Goal: Task Accomplishment & Management: Use online tool/utility

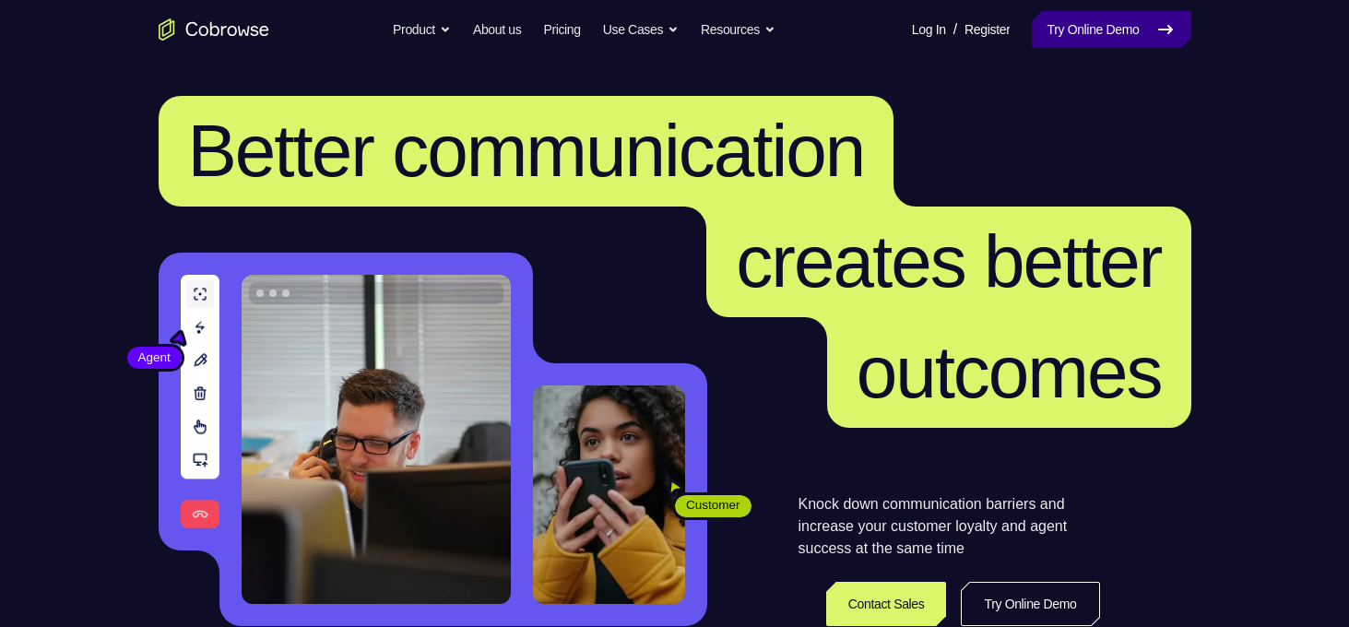
drag, startPoint x: 0, startPoint y: 0, endPoint x: 1077, endPoint y: 26, distance: 1077.1
click at [1077, 26] on link "Try Online Demo" at bounding box center [1111, 29] width 159 height 37
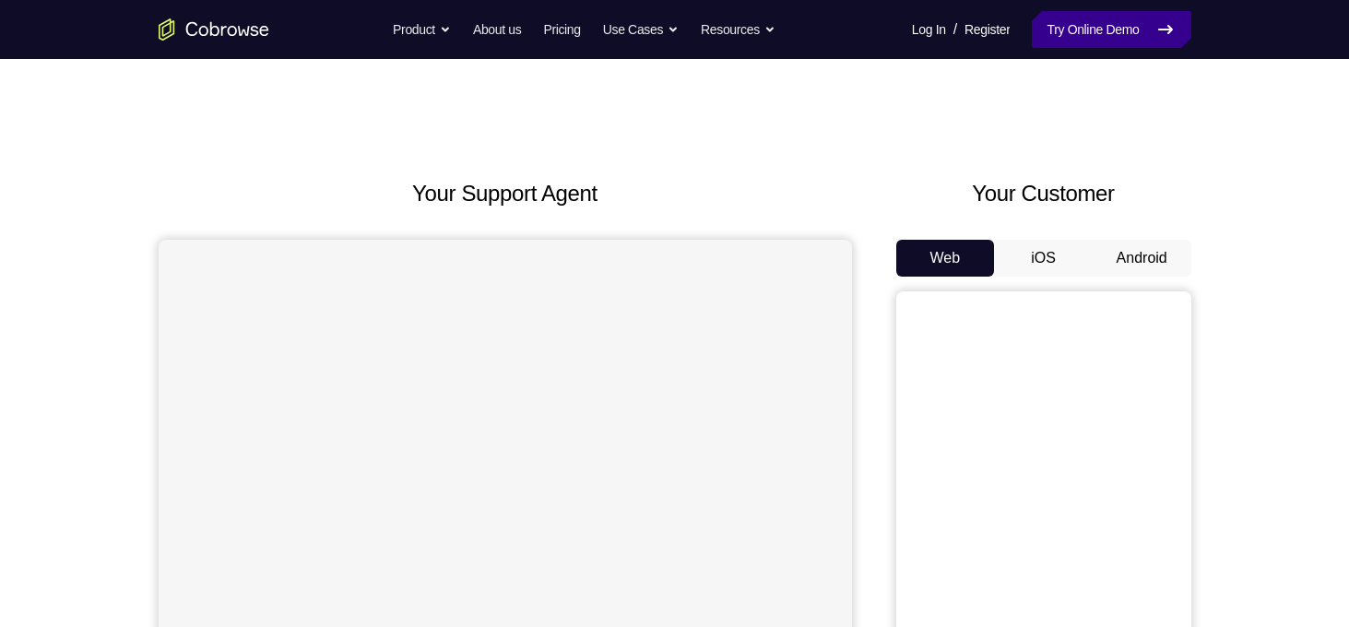
click at [1115, 41] on link "Try Online Demo" at bounding box center [1111, 29] width 159 height 37
click at [1133, 272] on button "Android" at bounding box center [1141, 258] width 99 height 37
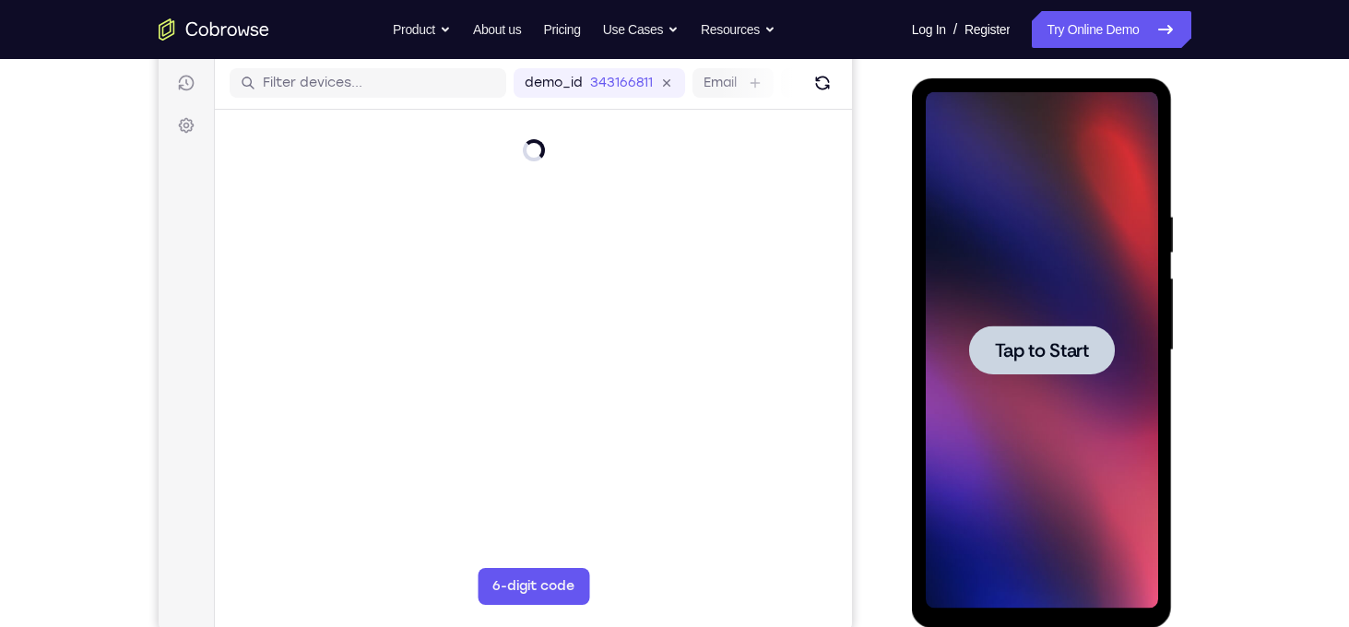
click at [1071, 367] on div at bounding box center [1042, 349] width 146 height 49
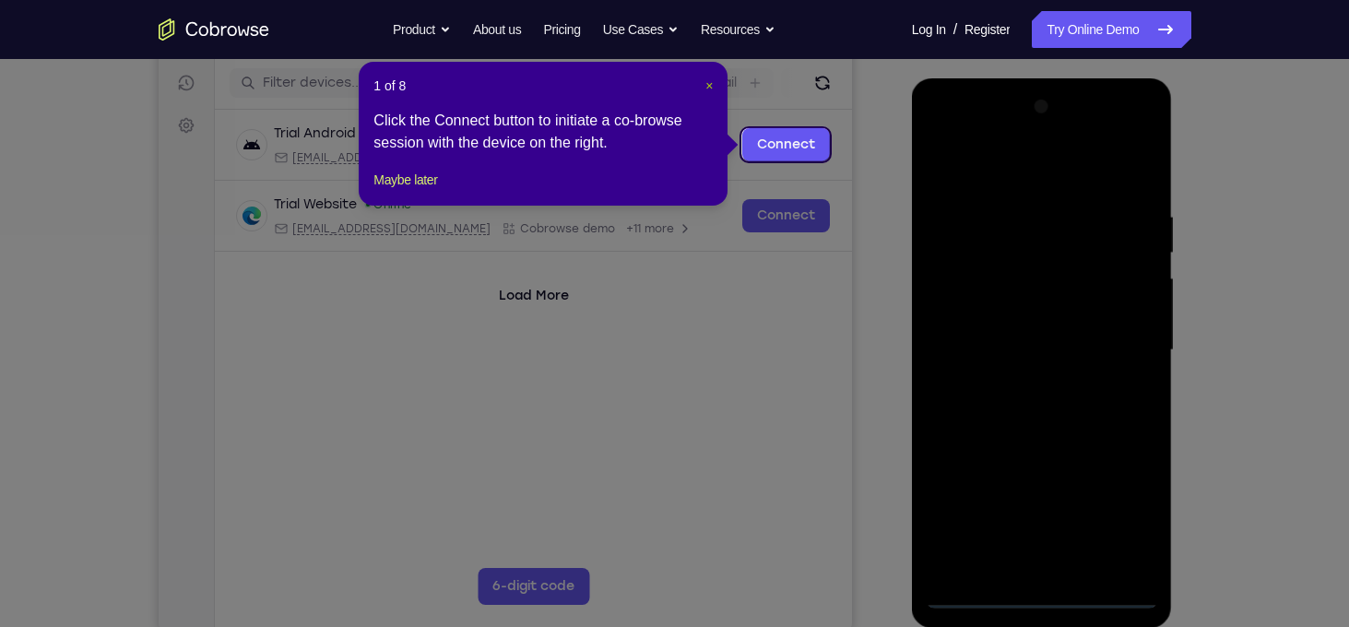
click at [710, 87] on span "×" at bounding box center [708, 85] width 7 height 15
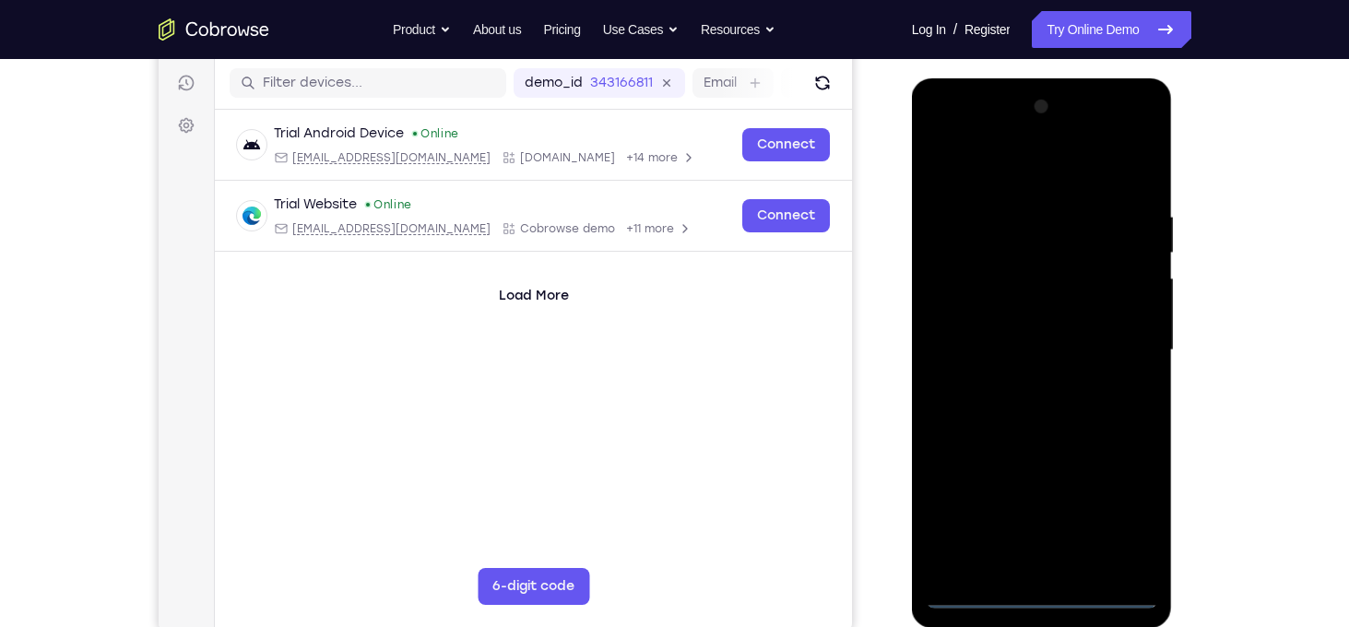
click at [1044, 596] on div at bounding box center [1042, 350] width 232 height 516
click at [1126, 521] on div at bounding box center [1042, 350] width 232 height 516
click at [938, 137] on div at bounding box center [1042, 350] width 232 height 516
click at [1127, 348] on div at bounding box center [1042, 350] width 232 height 516
click at [1022, 382] on div at bounding box center [1042, 350] width 232 height 516
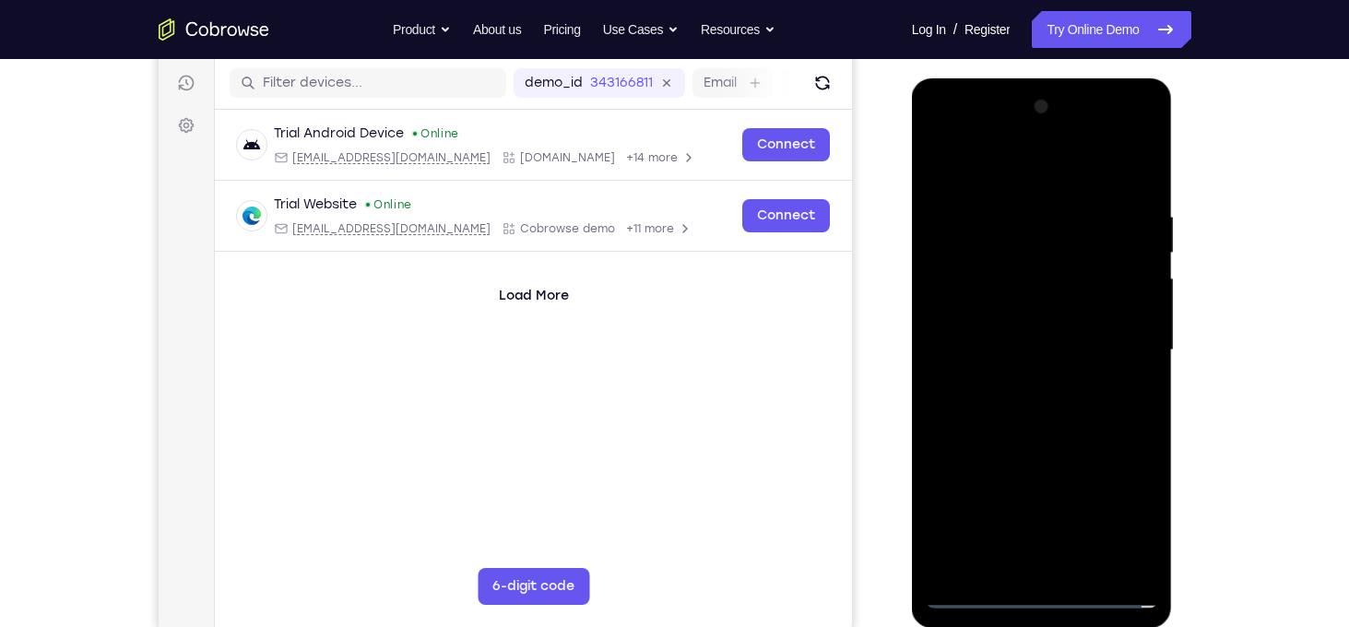
click at [1020, 329] on div at bounding box center [1042, 350] width 232 height 516
click at [986, 311] on div at bounding box center [1042, 350] width 232 height 516
click at [994, 351] on div at bounding box center [1042, 350] width 232 height 516
click at [1005, 410] on div at bounding box center [1042, 350] width 232 height 516
click at [1010, 403] on div at bounding box center [1042, 350] width 232 height 516
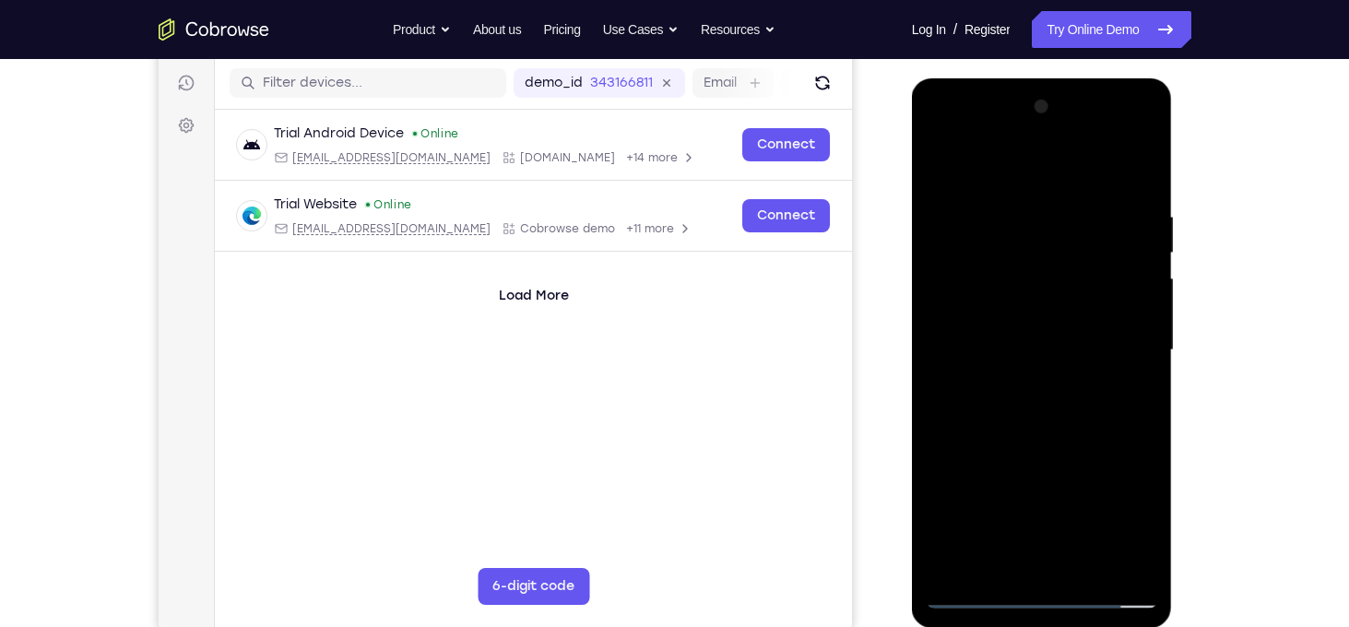
click at [1026, 378] on div at bounding box center [1042, 350] width 232 height 516
click at [1140, 309] on div at bounding box center [1042, 350] width 232 height 516
click at [1132, 192] on div at bounding box center [1042, 350] width 232 height 516
click at [1003, 214] on div at bounding box center [1042, 350] width 232 height 516
click at [1115, 329] on div at bounding box center [1042, 350] width 232 height 516
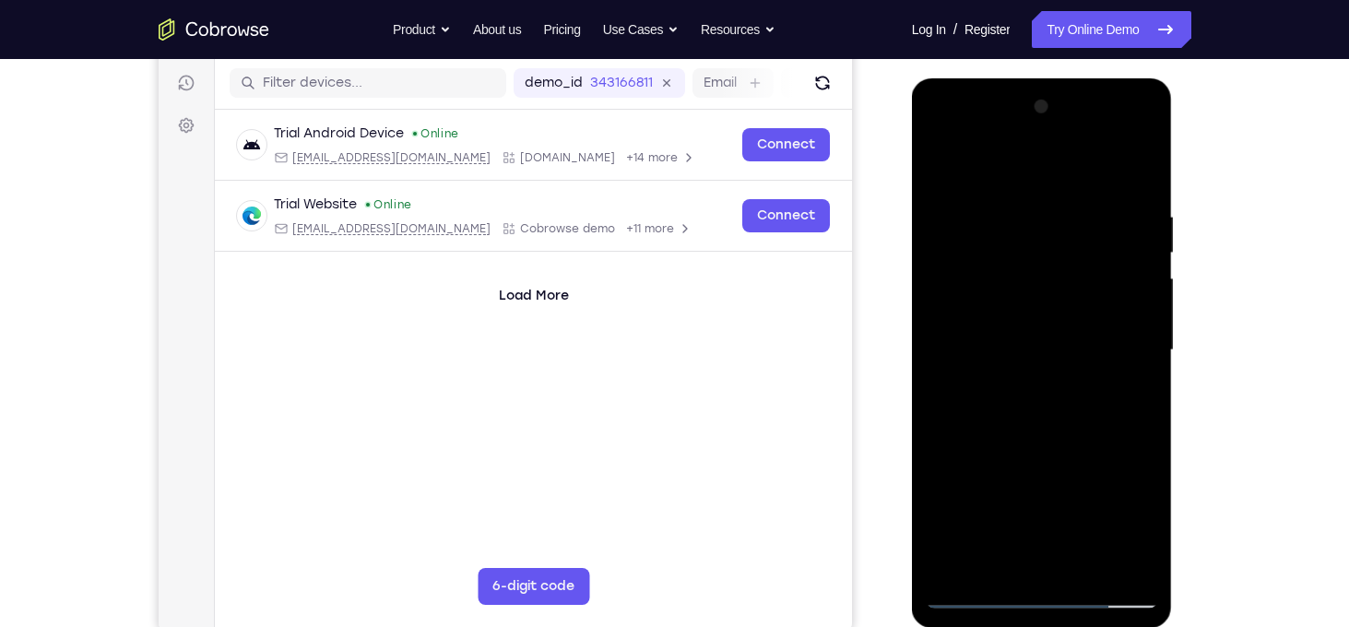
click at [992, 175] on div at bounding box center [1042, 350] width 232 height 516
drag, startPoint x: 1071, startPoint y: 382, endPoint x: 1080, endPoint y: 248, distance: 133.9
click at [1080, 248] on div at bounding box center [1042, 350] width 232 height 516
click at [959, 564] on div at bounding box center [1042, 350] width 232 height 516
click at [1085, 208] on div at bounding box center [1042, 350] width 232 height 516
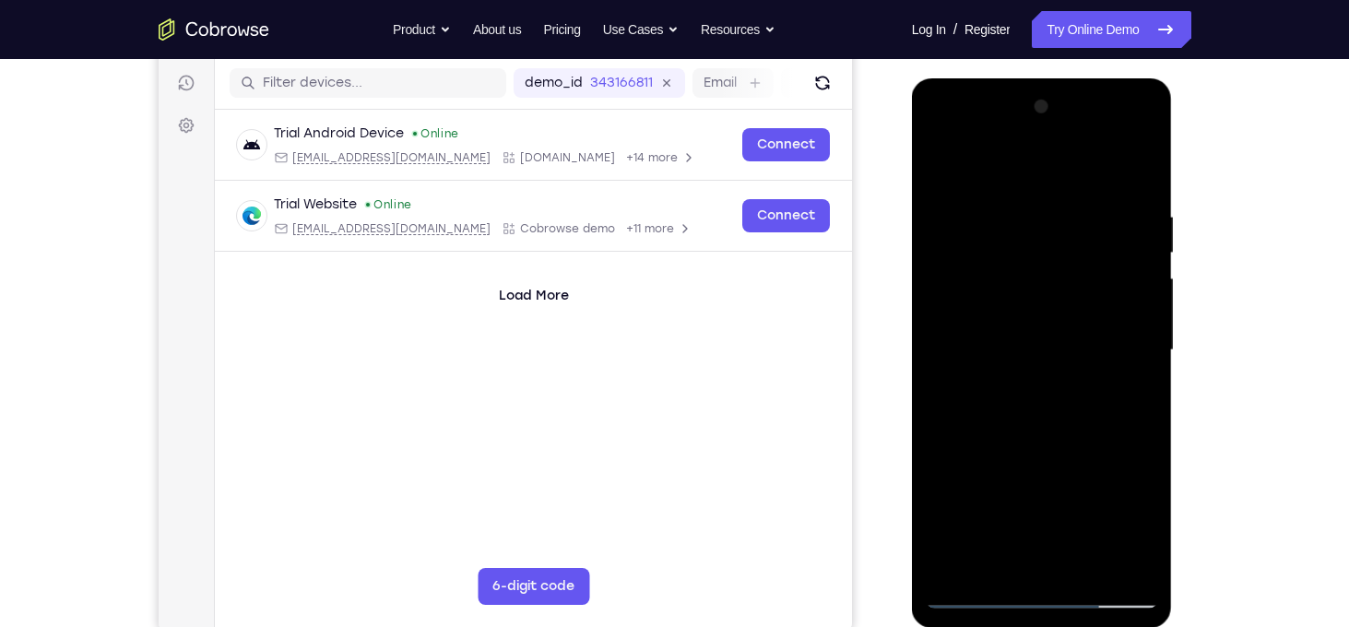
click at [1119, 560] on div at bounding box center [1042, 350] width 232 height 516
click at [1111, 559] on div at bounding box center [1042, 350] width 232 height 516
click at [1113, 560] on div at bounding box center [1042, 350] width 232 height 516
click at [981, 594] on div at bounding box center [1042, 350] width 232 height 516
click at [969, 591] on div at bounding box center [1042, 350] width 232 height 516
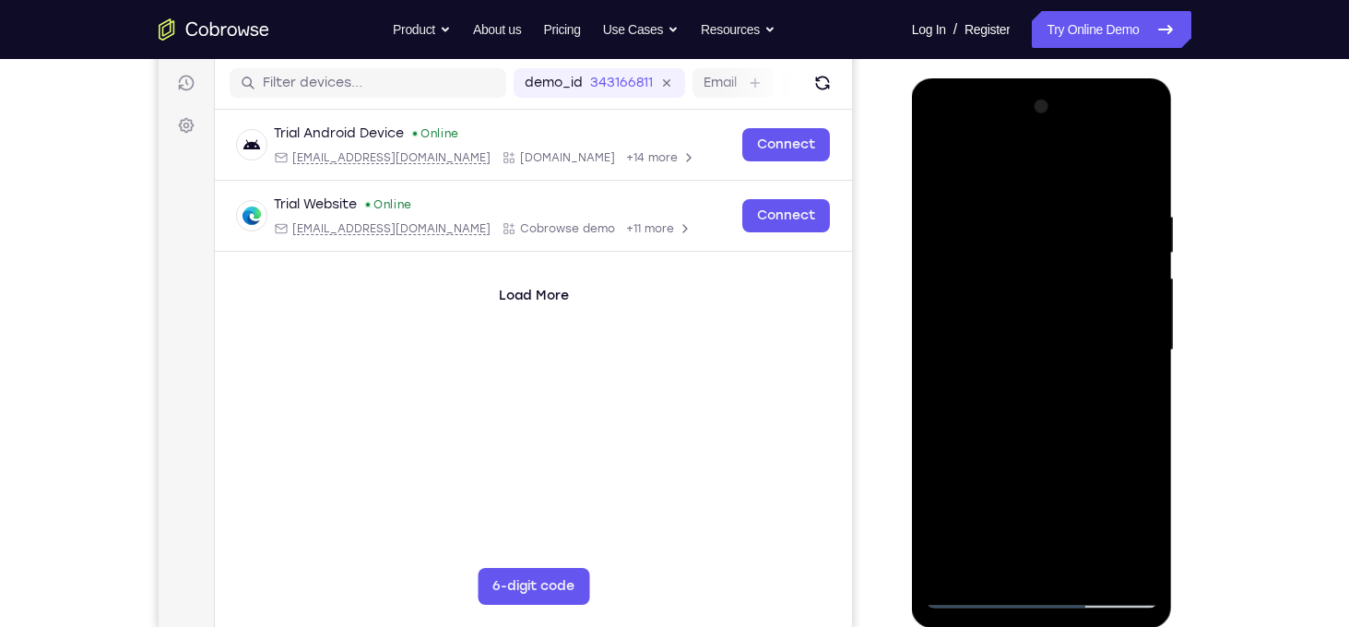
click at [1032, 316] on div at bounding box center [1042, 350] width 232 height 516
drag, startPoint x: 1051, startPoint y: 436, endPoint x: 1063, endPoint y: 344, distance: 93.0
click at [1063, 344] on div at bounding box center [1042, 350] width 232 height 516
click at [1146, 340] on div at bounding box center [1042, 350] width 232 height 516
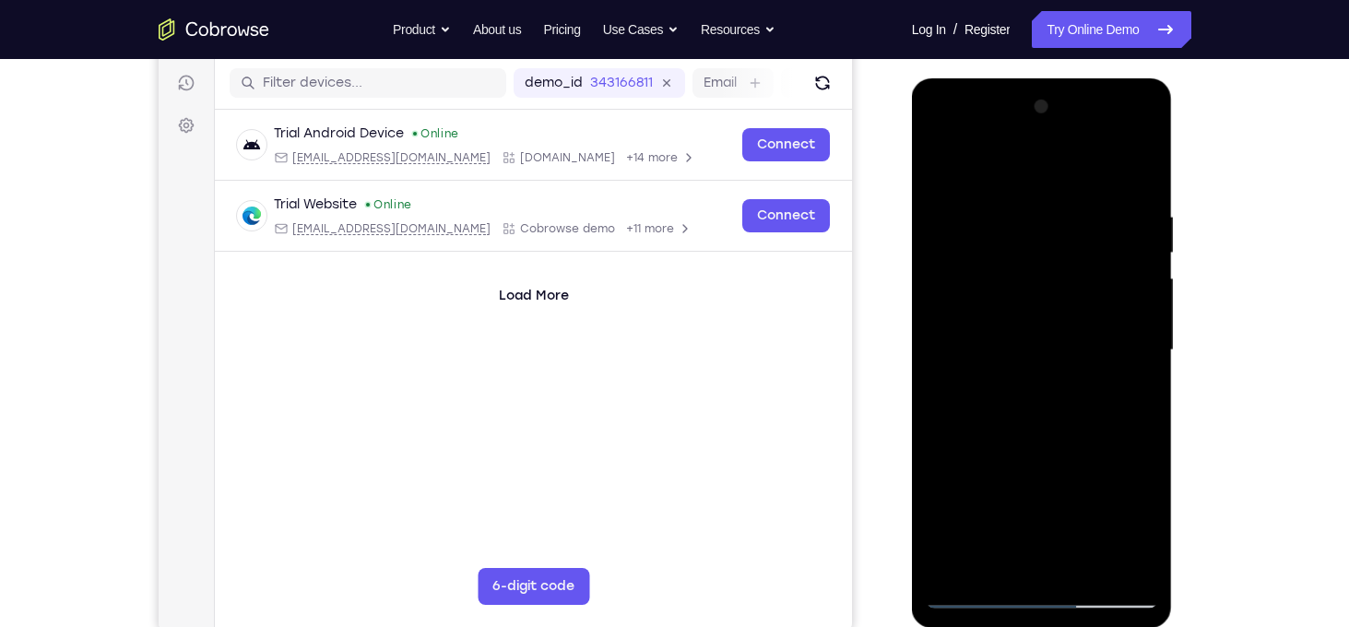
click at [1146, 340] on div at bounding box center [1042, 350] width 232 height 516
drag, startPoint x: 1087, startPoint y: 414, endPoint x: 1092, endPoint y: 314, distance: 99.7
click at [1092, 314] on div at bounding box center [1042, 350] width 232 height 516
click at [942, 409] on div at bounding box center [1042, 350] width 232 height 516
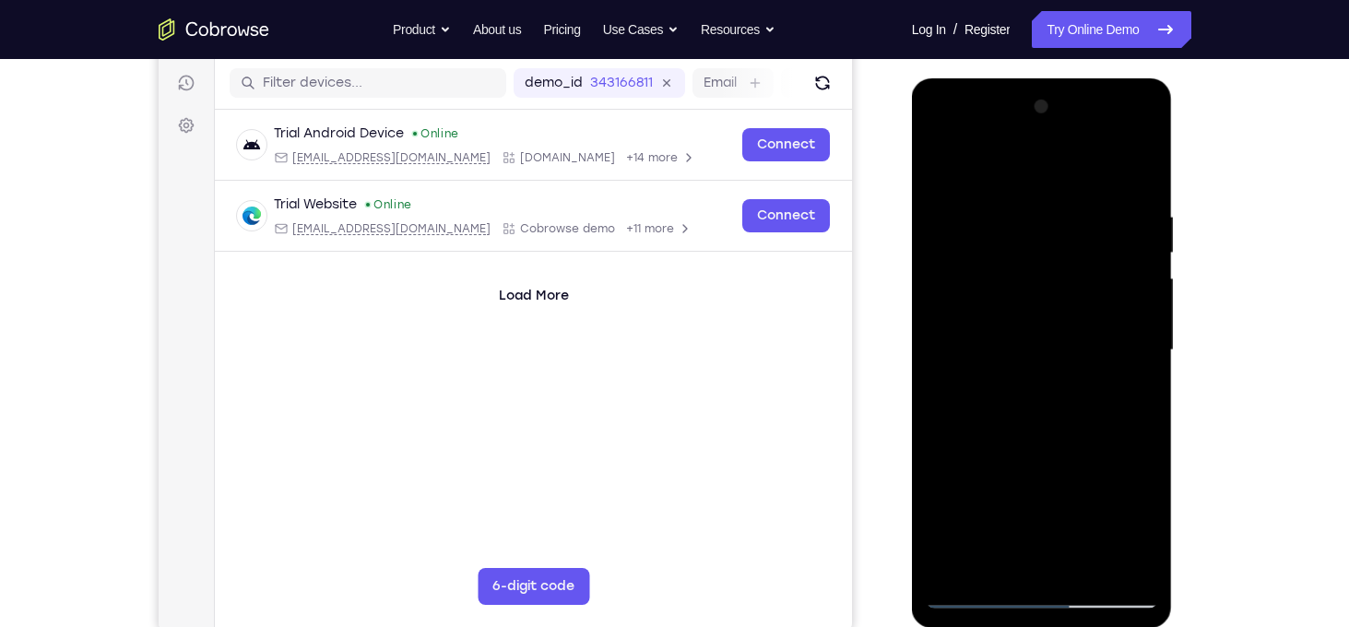
drag, startPoint x: 1053, startPoint y: 435, endPoint x: 1051, endPoint y: 222, distance: 213.0
click at [1051, 222] on div at bounding box center [1042, 350] width 232 height 516
drag, startPoint x: 1059, startPoint y: 255, endPoint x: 1044, endPoint y: 480, distance: 225.4
click at [1044, 480] on div at bounding box center [1042, 350] width 232 height 516
click at [941, 251] on div at bounding box center [1042, 350] width 232 height 516
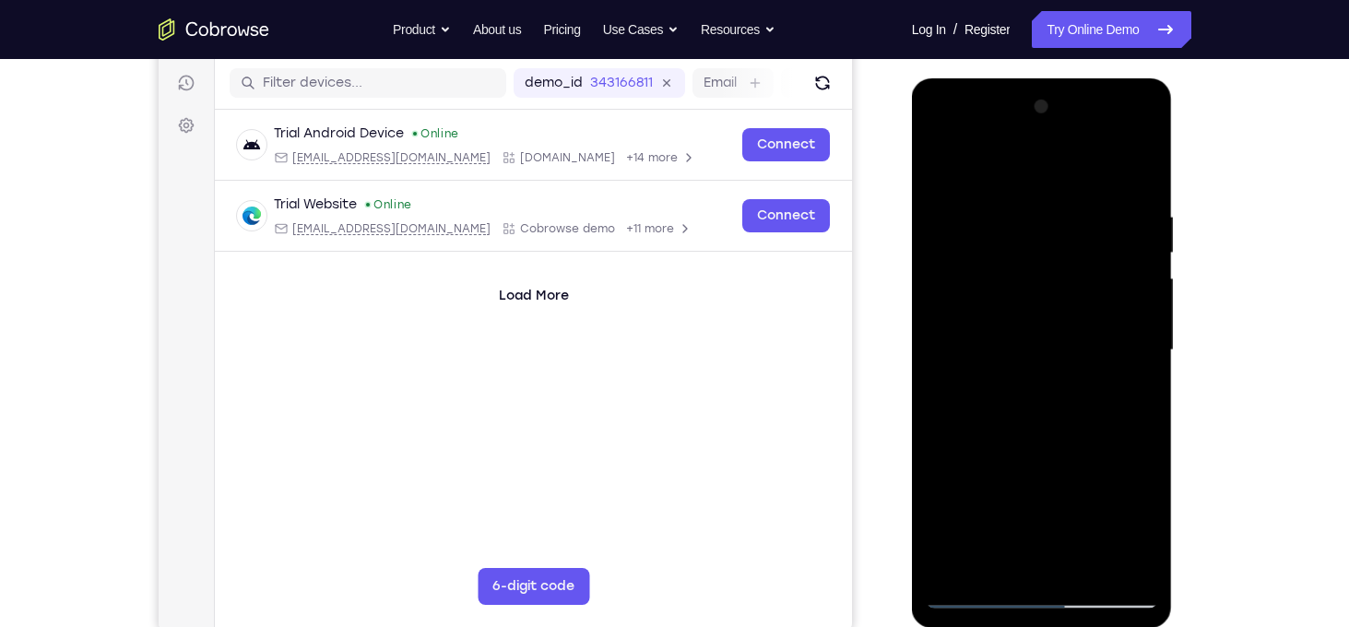
click at [941, 243] on div at bounding box center [1042, 350] width 232 height 516
drag, startPoint x: 1070, startPoint y: 356, endPoint x: 1062, endPoint y: 184, distance: 171.7
click at [1062, 184] on div at bounding box center [1042, 350] width 232 height 516
drag, startPoint x: 1086, startPoint y: 378, endPoint x: 1091, endPoint y: 200, distance: 178.0
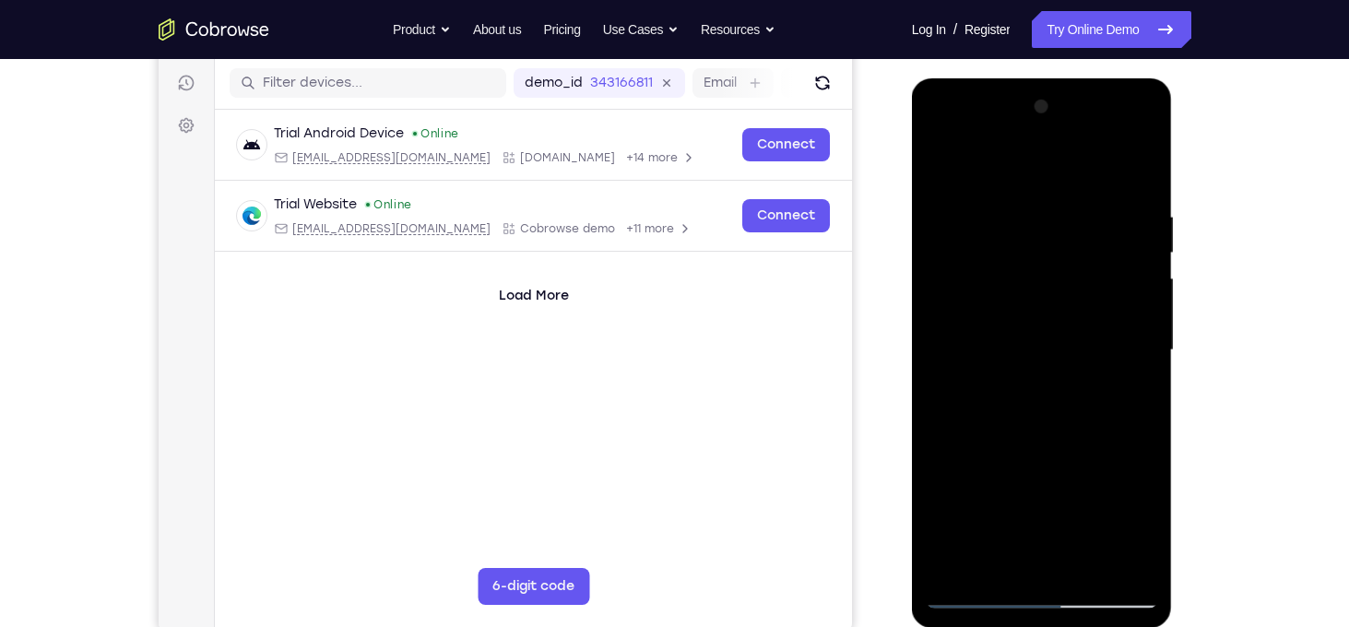
click at [1091, 200] on div at bounding box center [1042, 350] width 232 height 516
drag, startPoint x: 1098, startPoint y: 424, endPoint x: 1097, endPoint y: 216, distance: 208.3
click at [1097, 216] on div at bounding box center [1042, 350] width 232 height 516
click at [1085, 569] on div at bounding box center [1042, 350] width 232 height 516
click at [1037, 445] on div at bounding box center [1042, 350] width 232 height 516
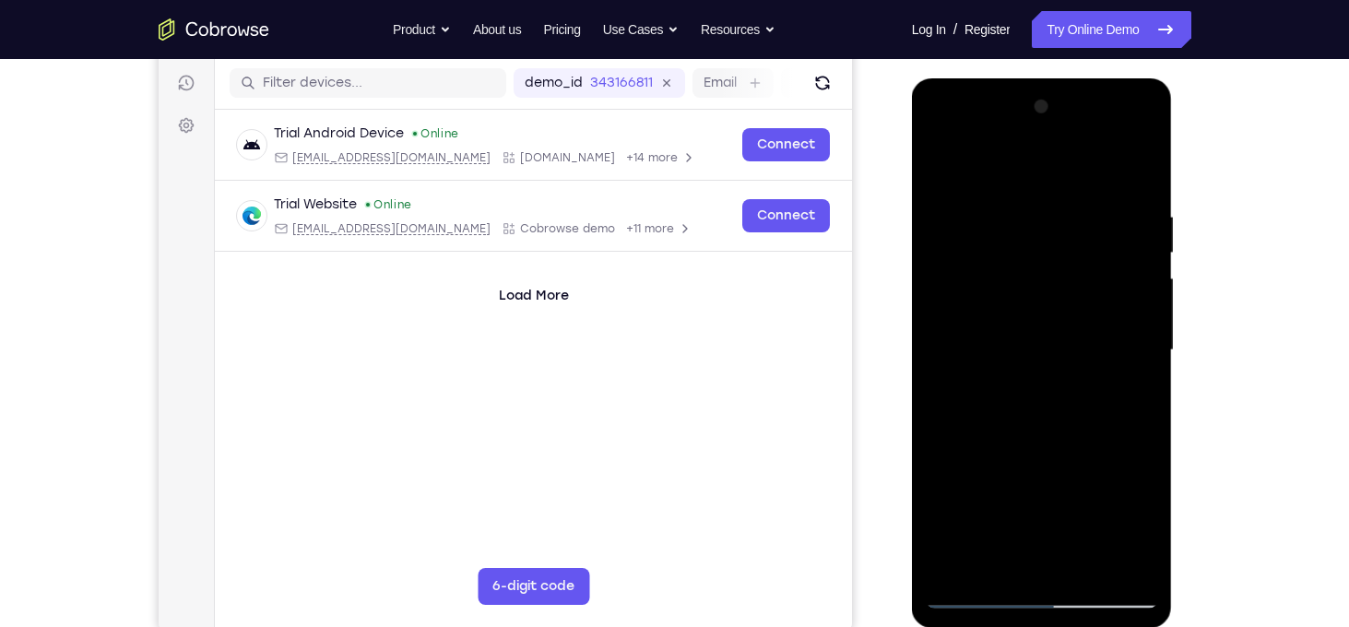
click at [1046, 344] on div at bounding box center [1042, 350] width 232 height 516
click at [1000, 558] on div at bounding box center [1042, 350] width 232 height 516
click at [1126, 399] on div at bounding box center [1042, 350] width 232 height 516
click at [942, 172] on div at bounding box center [1042, 350] width 232 height 516
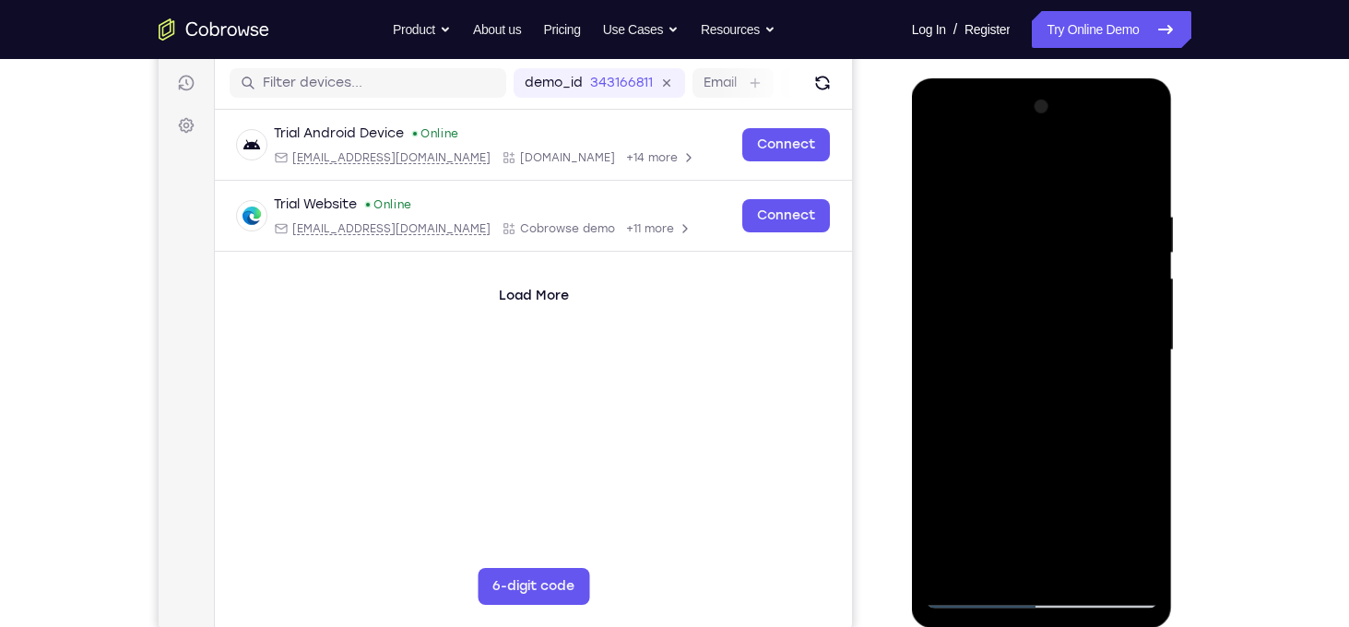
drag, startPoint x: 1034, startPoint y: 466, endPoint x: 1026, endPoint y: 280, distance: 186.4
click at [1026, 280] on div at bounding box center [1042, 350] width 232 height 516
drag, startPoint x: 1011, startPoint y: 440, endPoint x: 1013, endPoint y: 258, distance: 181.6
click at [1013, 258] on div at bounding box center [1042, 350] width 232 height 516
drag, startPoint x: 1042, startPoint y: 476, endPoint x: 1050, endPoint y: 251, distance: 225.1
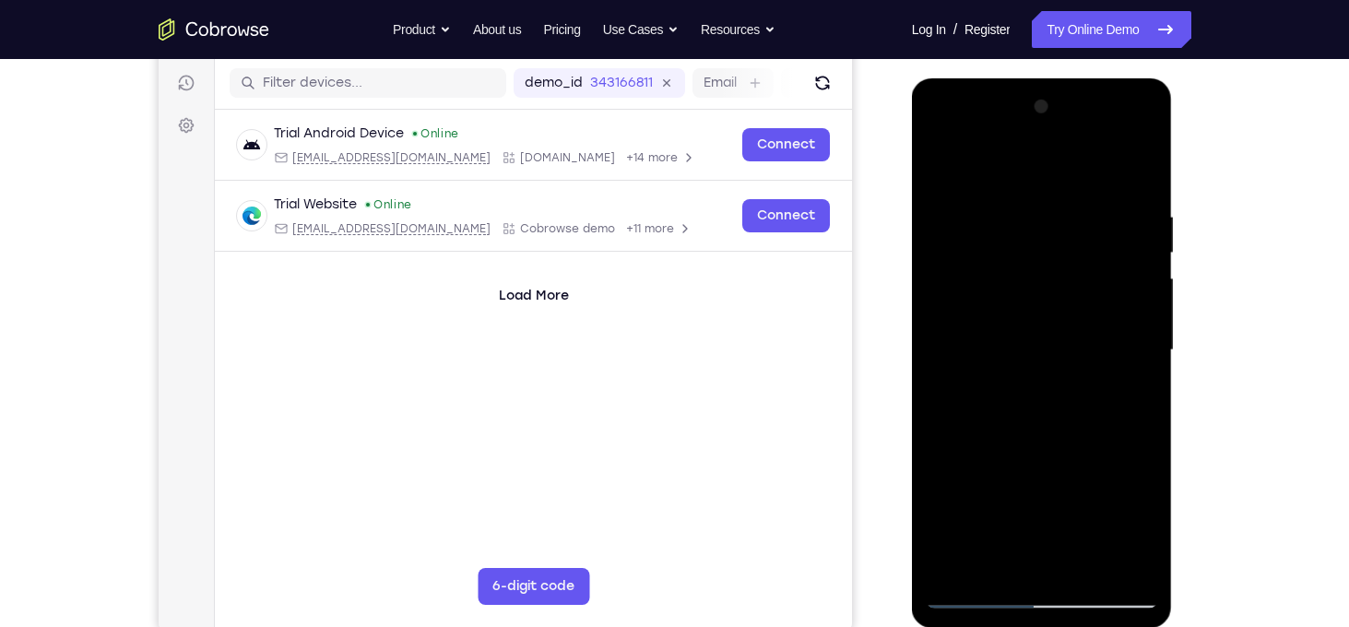
click at [1050, 251] on div at bounding box center [1042, 350] width 232 height 516
drag, startPoint x: 1047, startPoint y: 395, endPoint x: 1048, endPoint y: 233, distance: 162.3
click at [1048, 233] on div at bounding box center [1042, 350] width 232 height 516
click at [1143, 375] on div at bounding box center [1042, 350] width 232 height 516
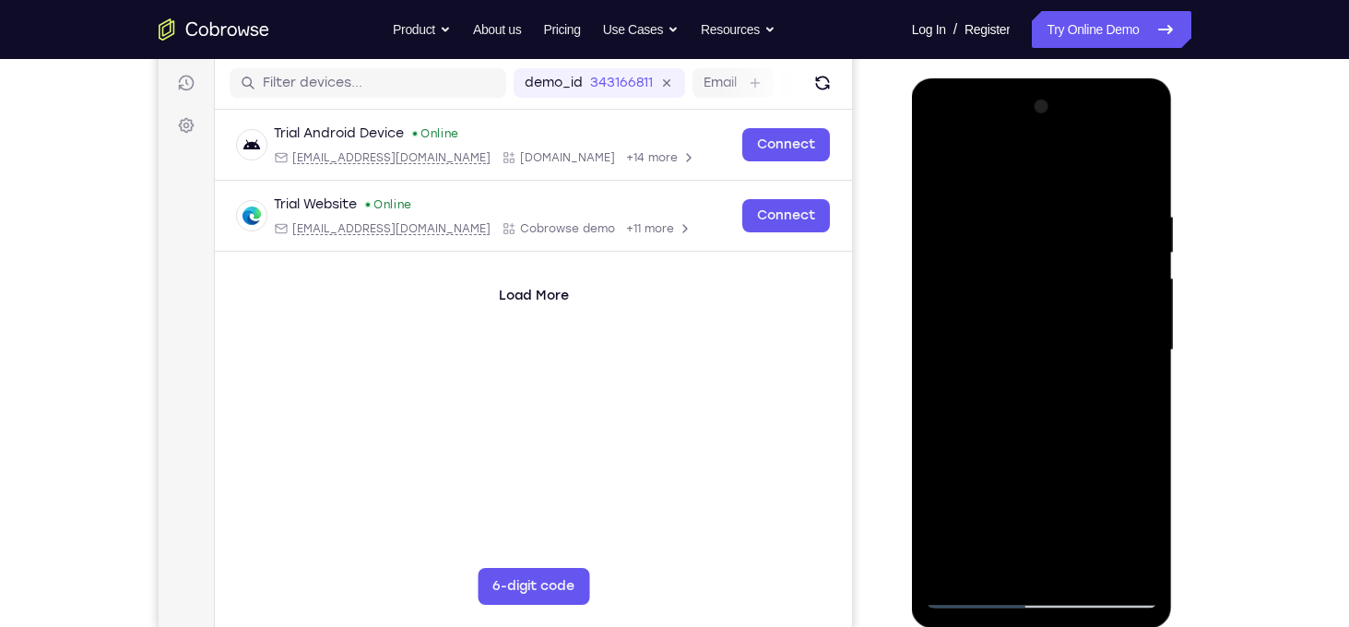
click at [939, 366] on div at bounding box center [1042, 350] width 232 height 516
click at [1144, 374] on div at bounding box center [1042, 350] width 232 height 516
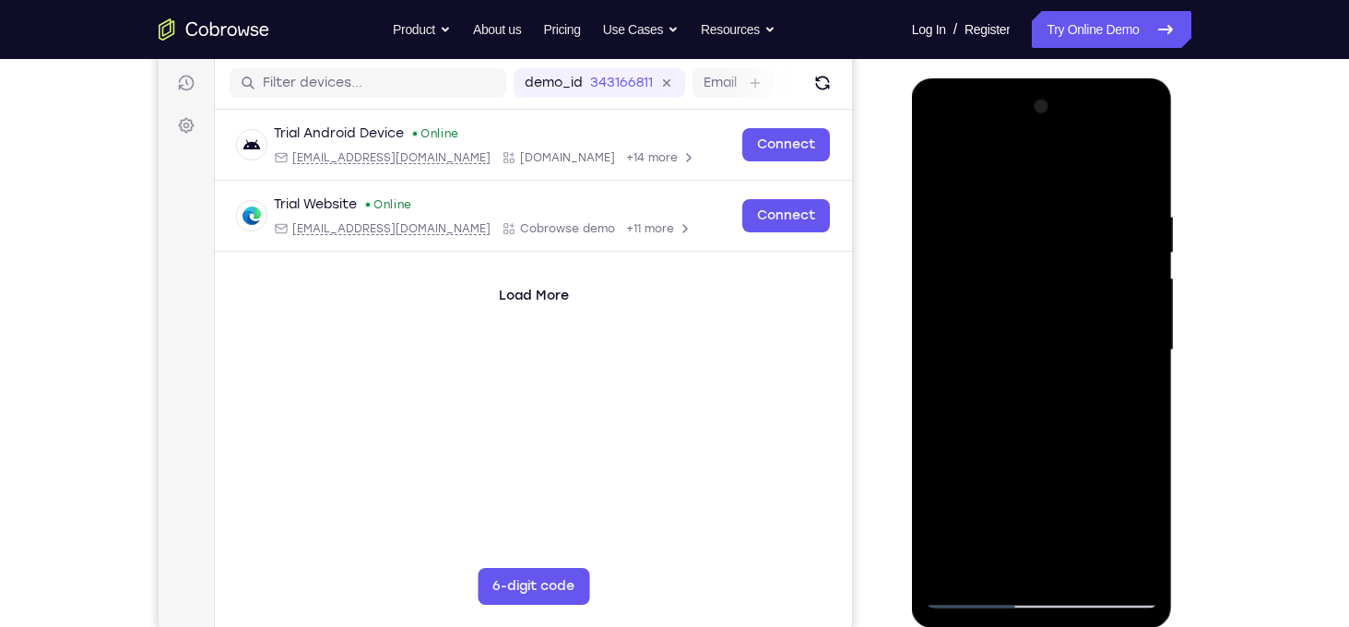
drag, startPoint x: 1100, startPoint y: 429, endPoint x: 1103, endPoint y: 289, distance: 140.2
click at [1103, 289] on div at bounding box center [1042, 350] width 232 height 516
click at [1139, 242] on div at bounding box center [1042, 350] width 232 height 516
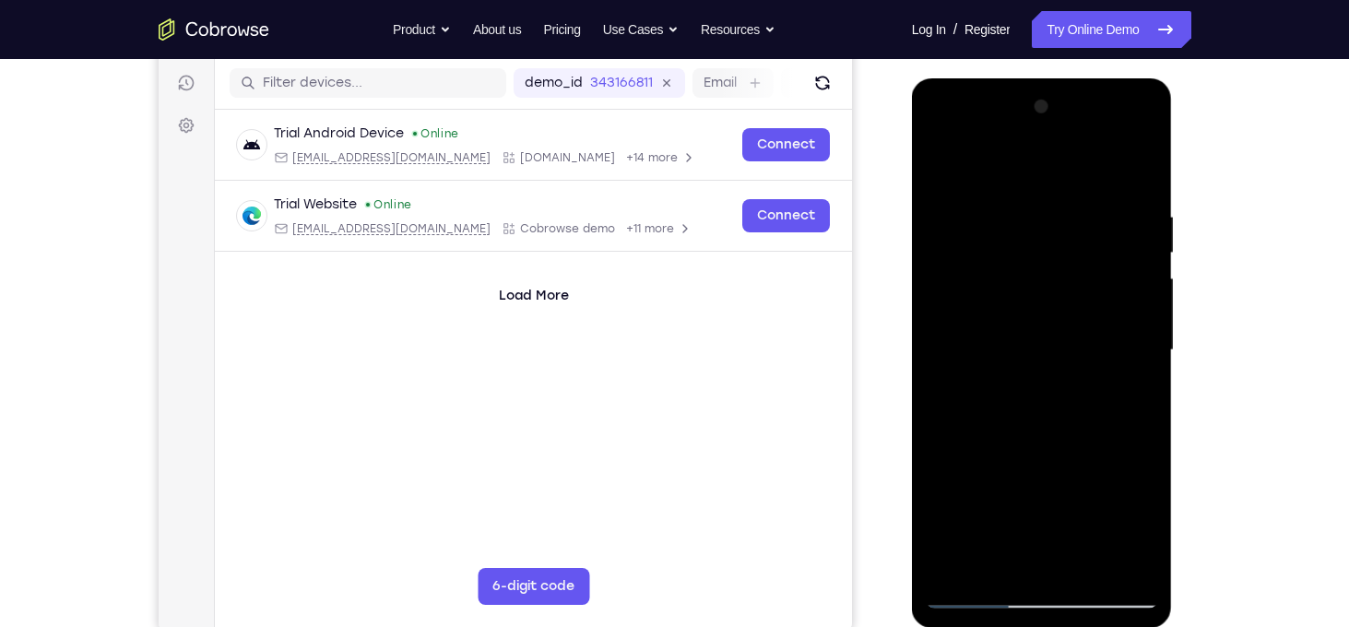
click at [1077, 440] on div at bounding box center [1042, 350] width 232 height 516
drag, startPoint x: 1041, startPoint y: 244, endPoint x: 1018, endPoint y: 503, distance: 260.1
click at [1018, 503] on div at bounding box center [1042, 350] width 232 height 516
drag, startPoint x: 1033, startPoint y: 303, endPoint x: 1007, endPoint y: 586, distance: 284.3
click at [1007, 586] on div at bounding box center [1042, 350] width 232 height 516
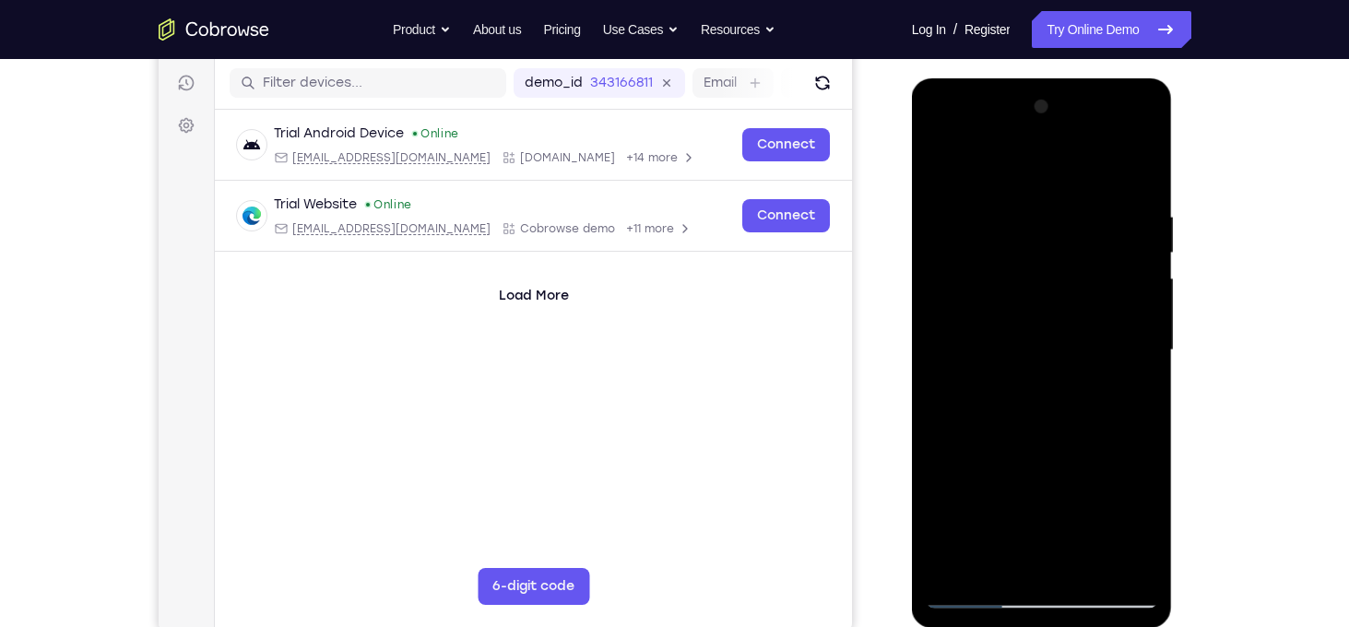
drag, startPoint x: 1044, startPoint y: 256, endPoint x: 1003, endPoint y: 624, distance: 370.1
click at [1003, 624] on div at bounding box center [1042, 352] width 261 height 549
click at [1038, 222] on div at bounding box center [1042, 350] width 232 height 516
click at [945, 165] on div at bounding box center [1042, 350] width 232 height 516
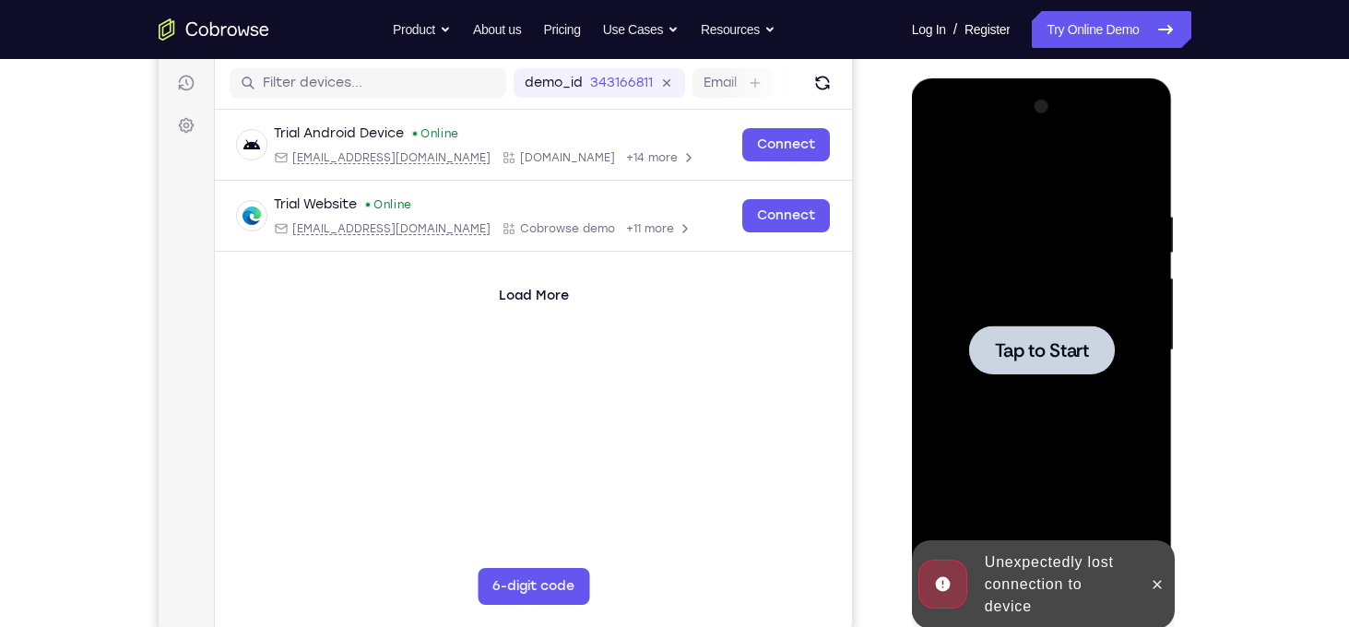
click at [938, 78] on div "Tap to Start" at bounding box center [1042, 78] width 261 height 0
